Goal: Transaction & Acquisition: Purchase product/service

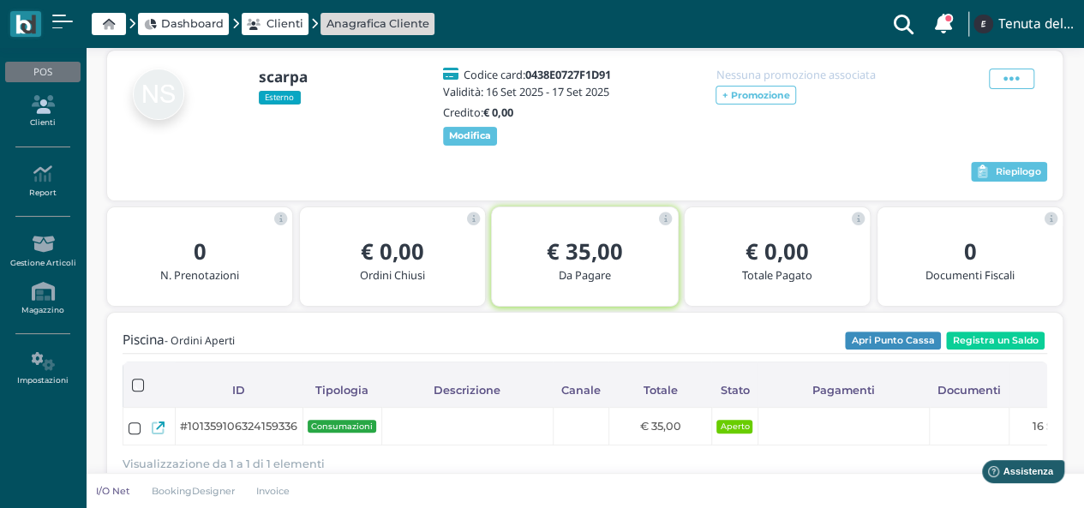
click at [58, 119] on link "Clienti" at bounding box center [42, 111] width 75 height 47
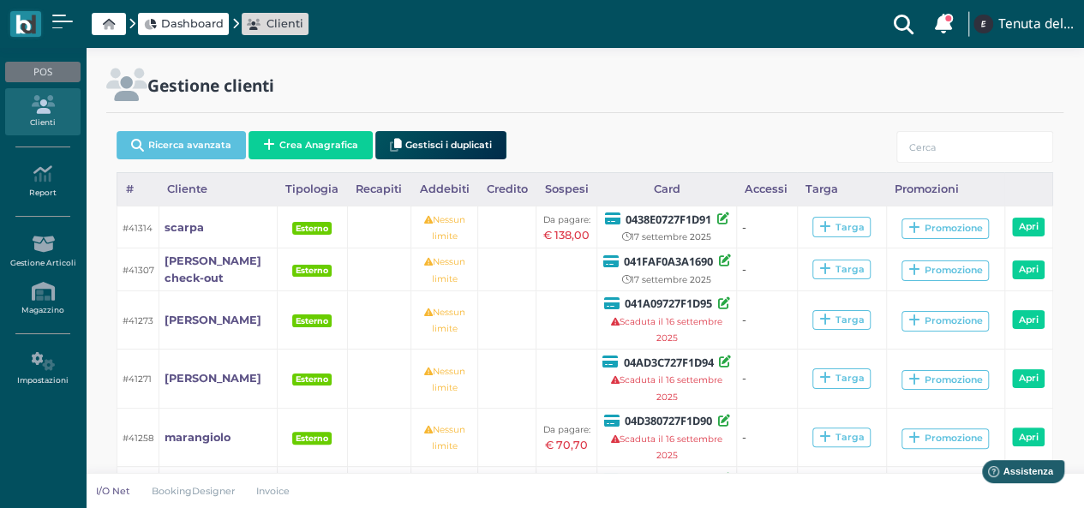
click at [213, 11] on div "Dashboard Clienti" at bounding box center [160, 24] width 301 height 27
click at [200, 25] on span "Dashboard" at bounding box center [192, 23] width 63 height 16
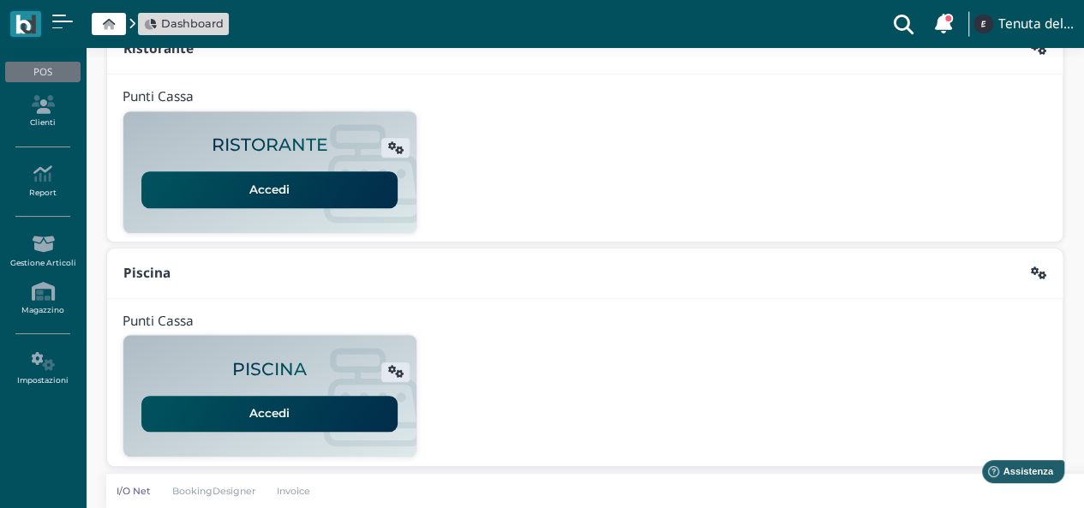
scroll to position [438, 0]
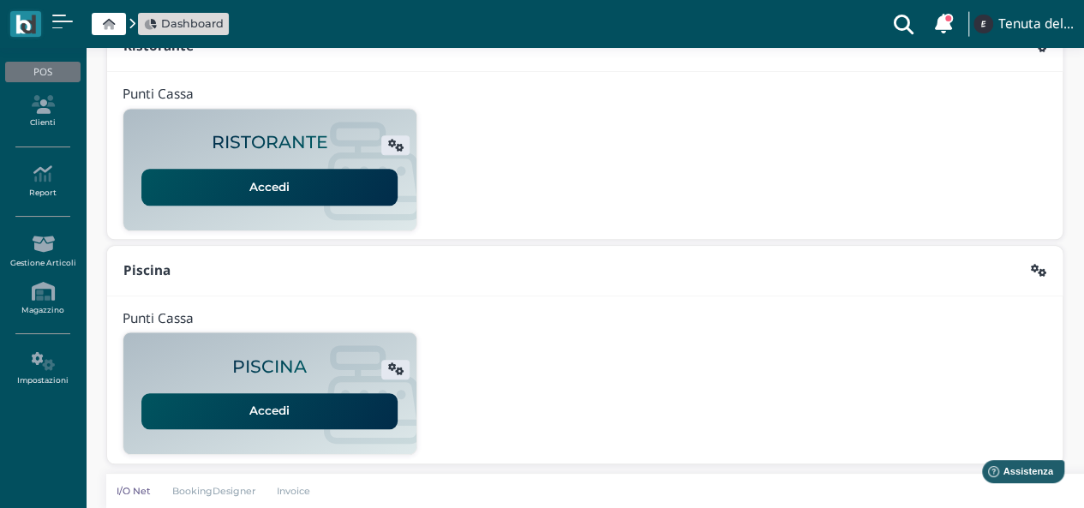
click at [290, 419] on link "Accedi" at bounding box center [269, 411] width 256 height 36
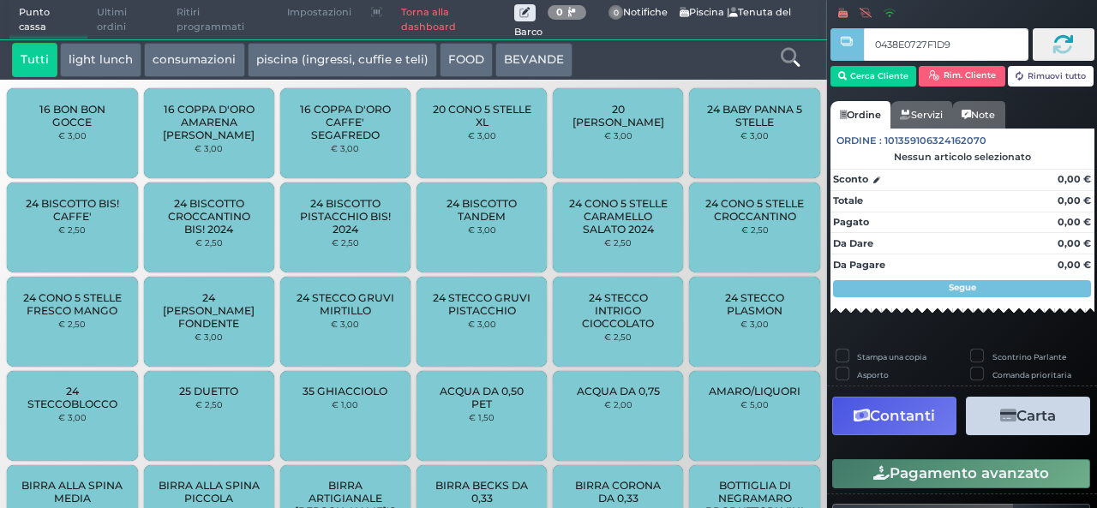
type input "0438E0727F1D91"
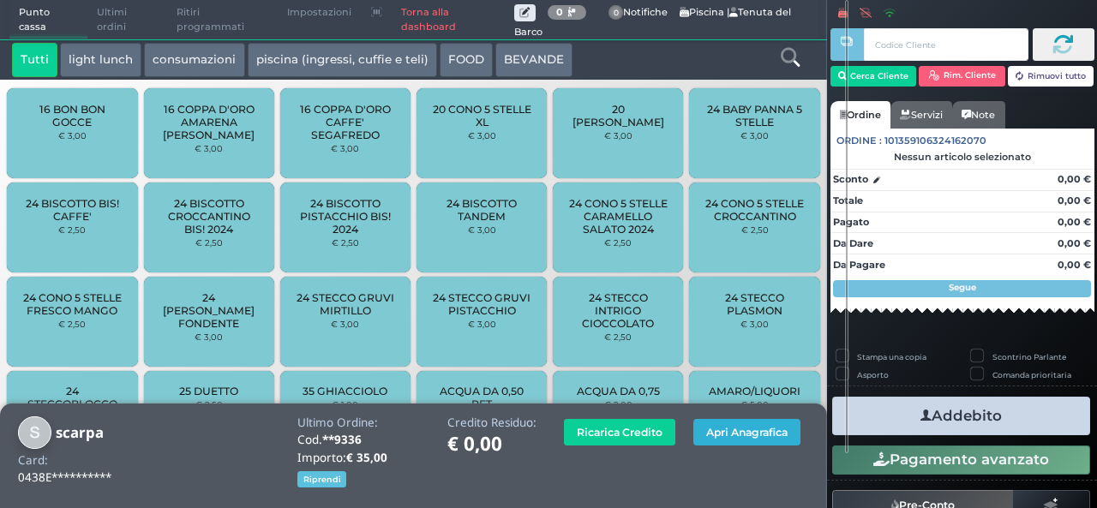
click at [767, 435] on button "Apri Anagrafica" at bounding box center [746, 432] width 107 height 27
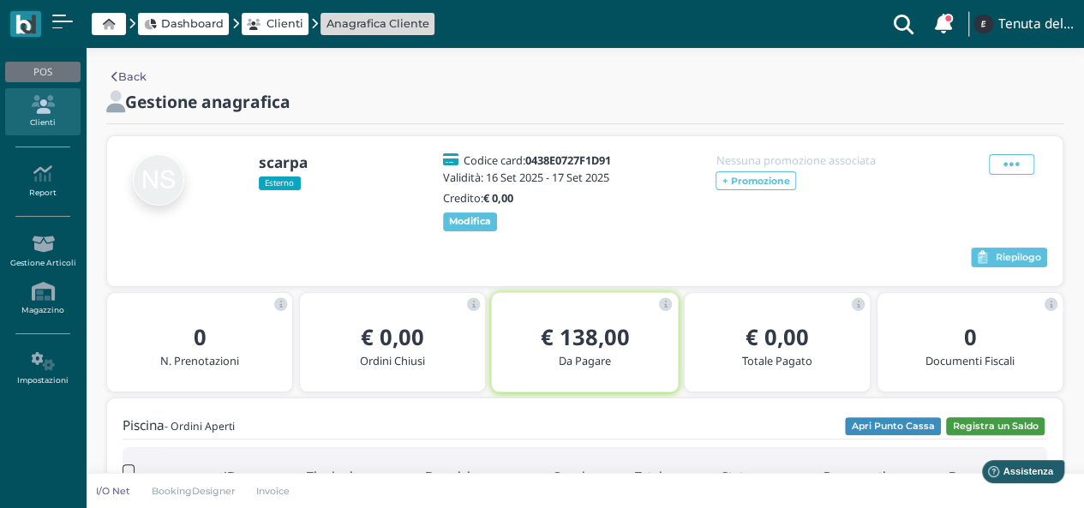
click at [988, 423] on button "Registra un Saldo" at bounding box center [995, 426] width 99 height 19
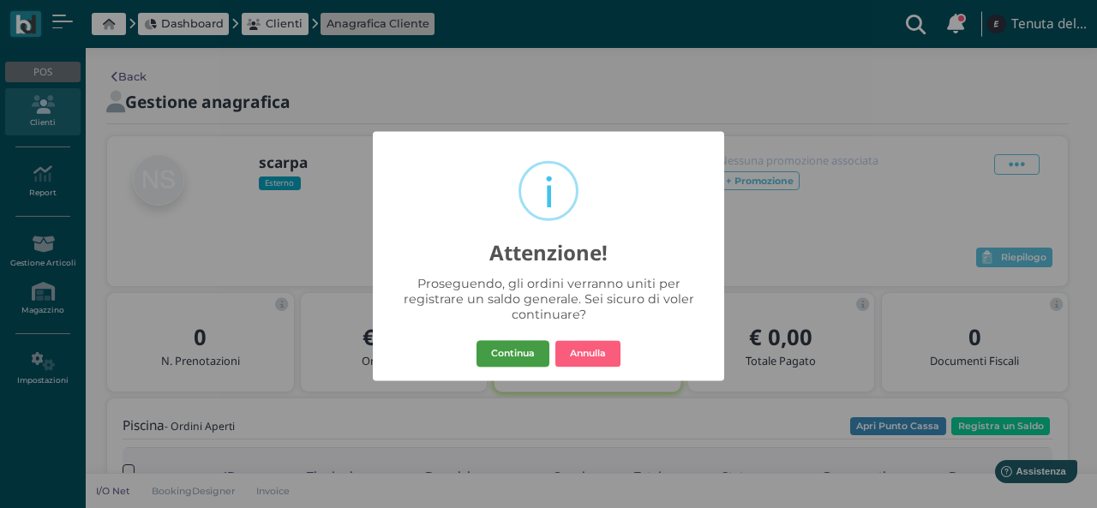
click at [480, 354] on button "Continua" at bounding box center [512, 353] width 73 height 27
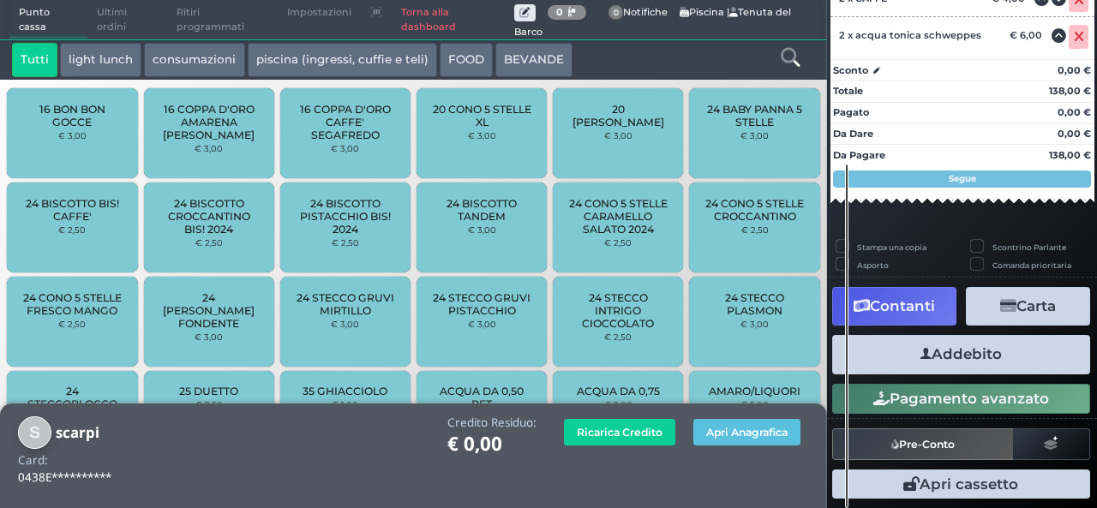
scroll to position [345, 0]
click at [903, 289] on button "Contanti" at bounding box center [894, 306] width 124 height 39
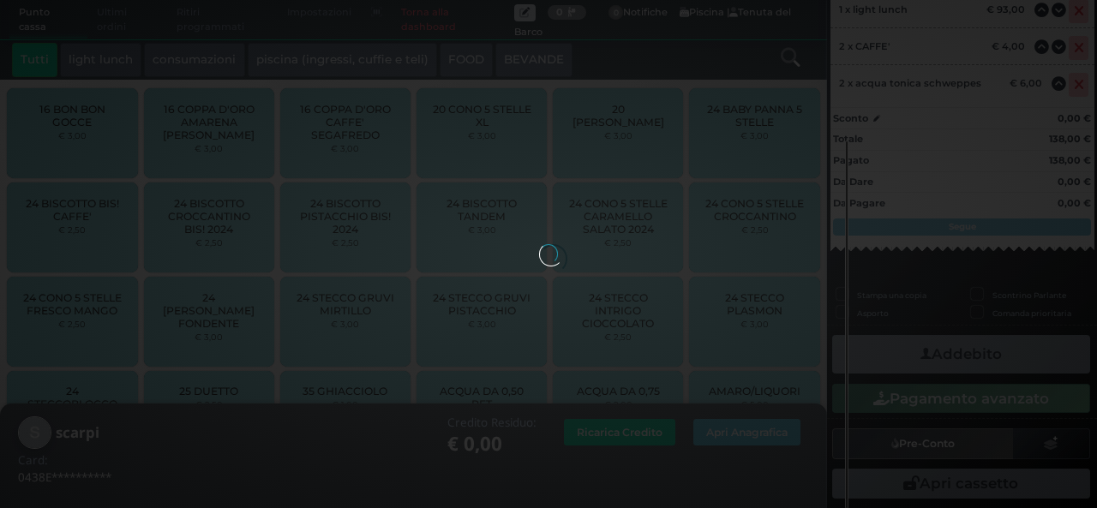
scroll to position [276, 0]
